Goal: Navigation & Orientation: Find specific page/section

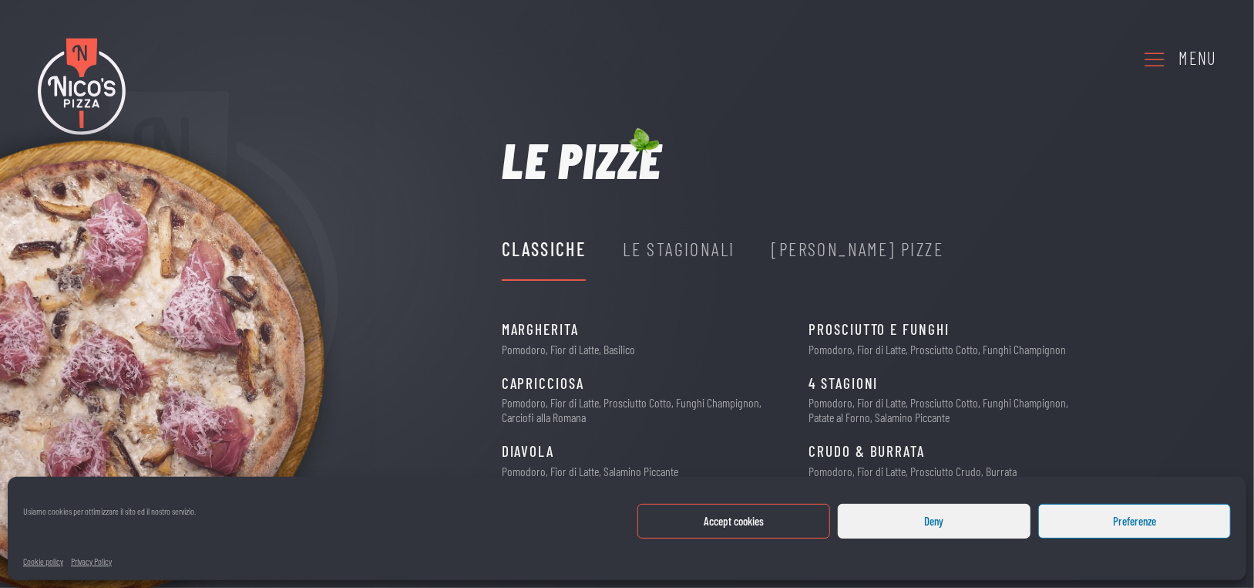
click at [1153, 57] on icon at bounding box center [1155, 59] width 25 height 42
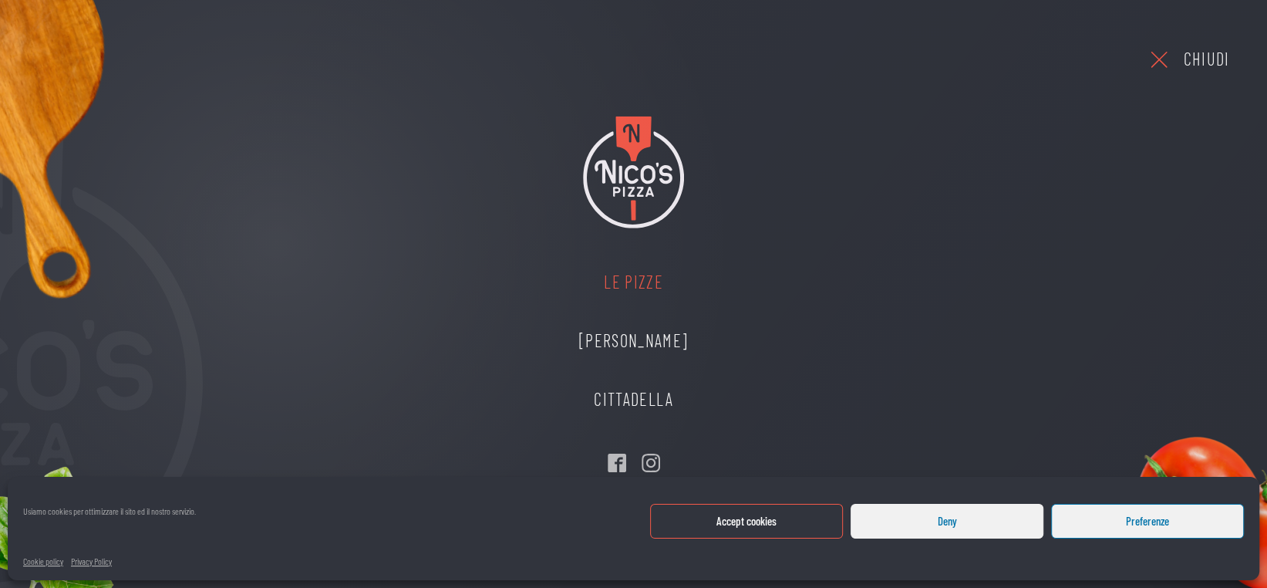
click at [644, 283] on link "Le Pizze" at bounding box center [634, 282] width 140 height 59
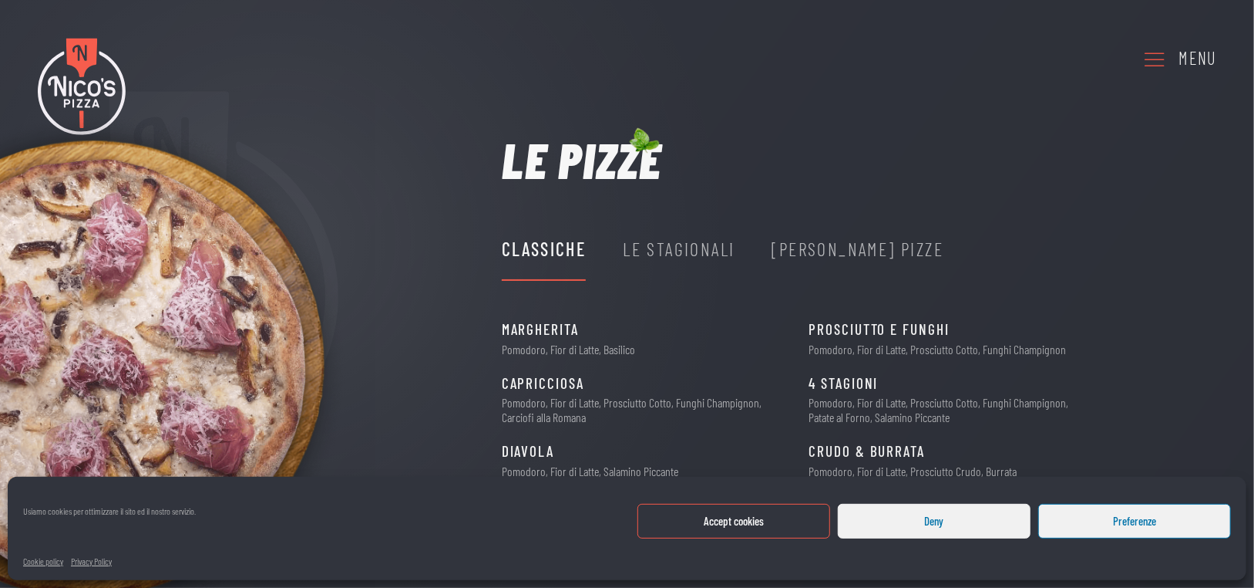
click at [1156, 59] on use at bounding box center [1155, 59] width 20 height 14
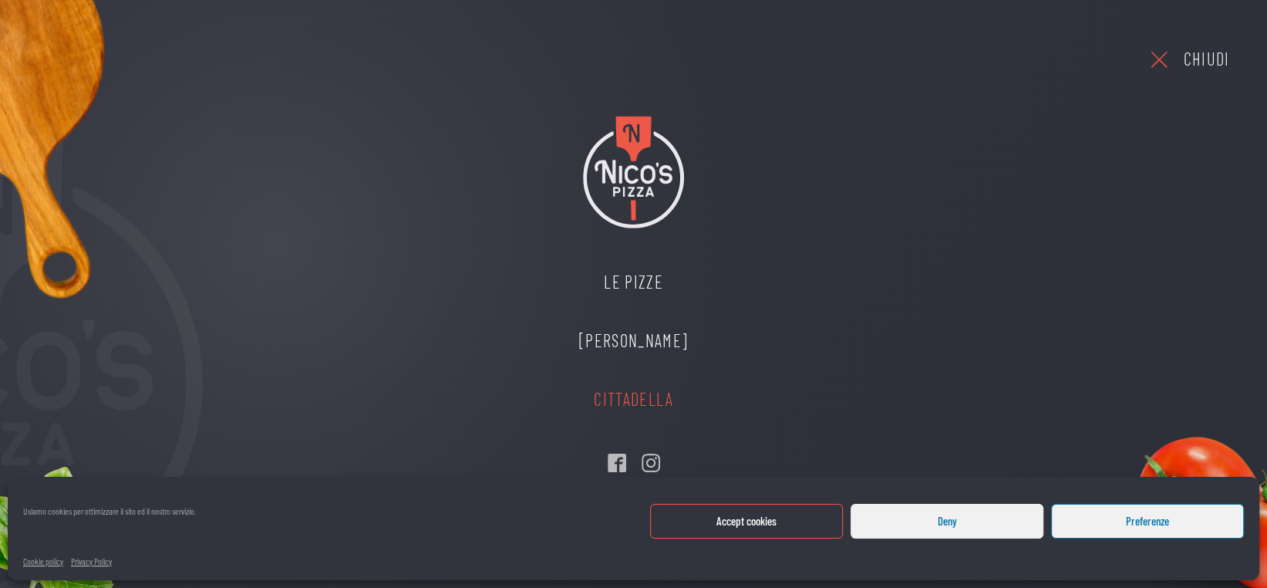
click at [621, 399] on link "Cittadella" at bounding box center [634, 399] width 140 height 59
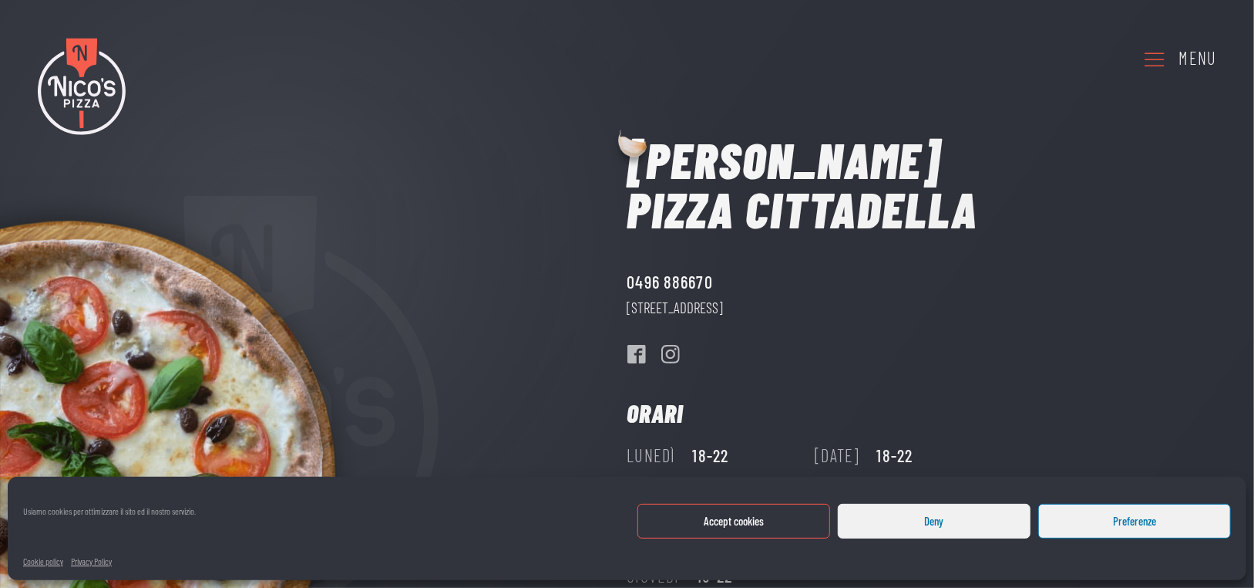
click at [103, 97] on img at bounding box center [82, 86] width 88 height 97
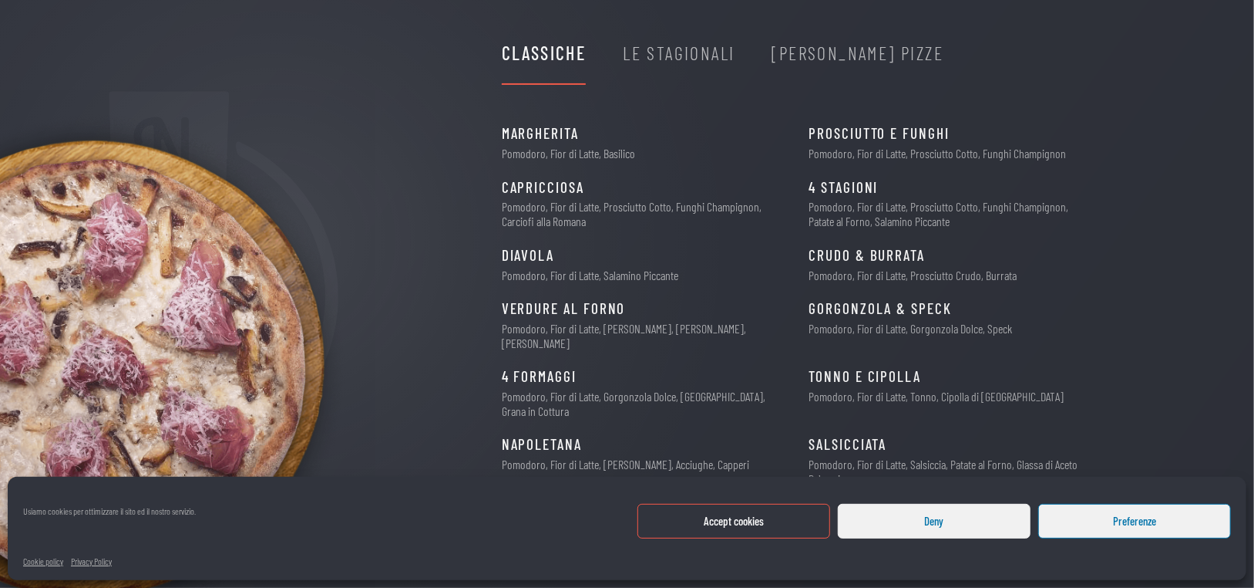
scroll to position [219, 0]
